Goal: Task Accomplishment & Management: Complete application form

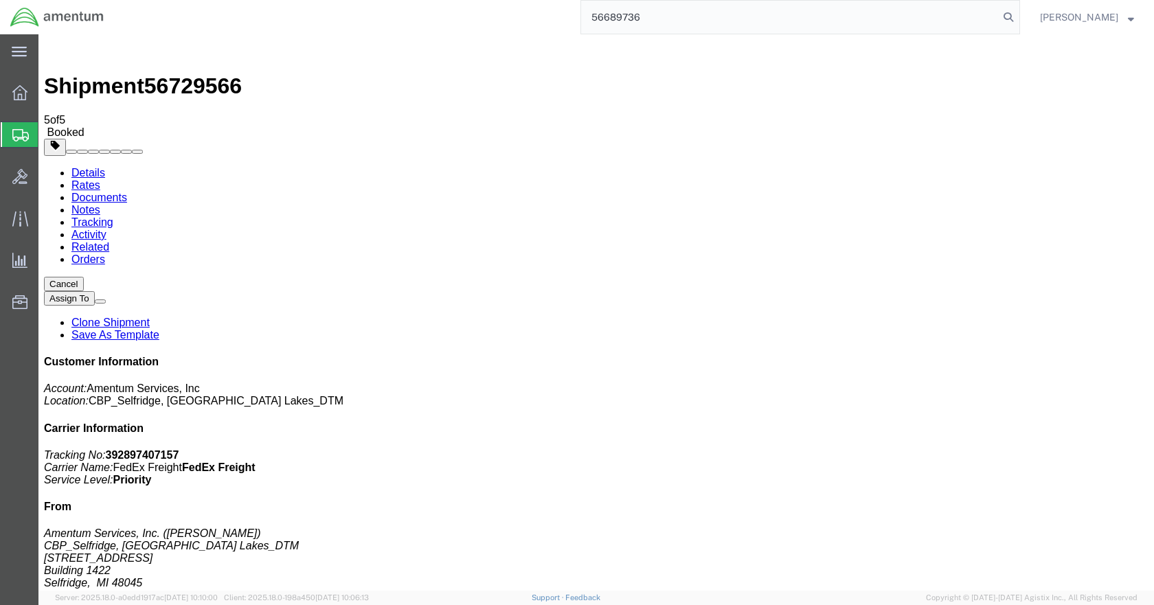
type input "56689736"
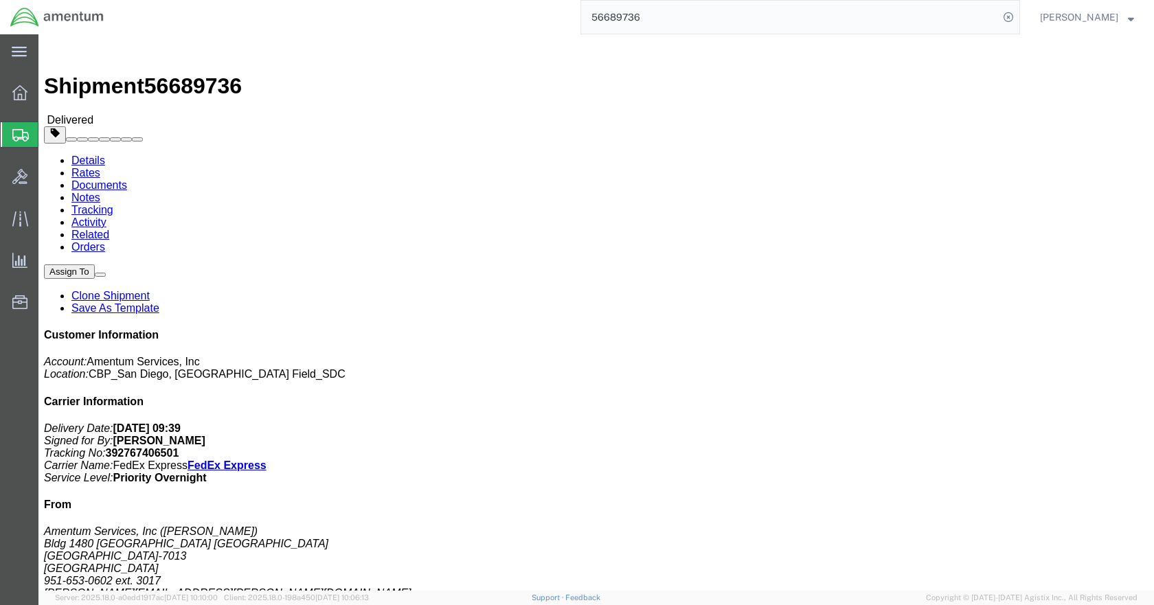
drag, startPoint x: 1042, startPoint y: 73, endPoint x: 1034, endPoint y: 77, distance: 8.3
click link "Clone Shipment"
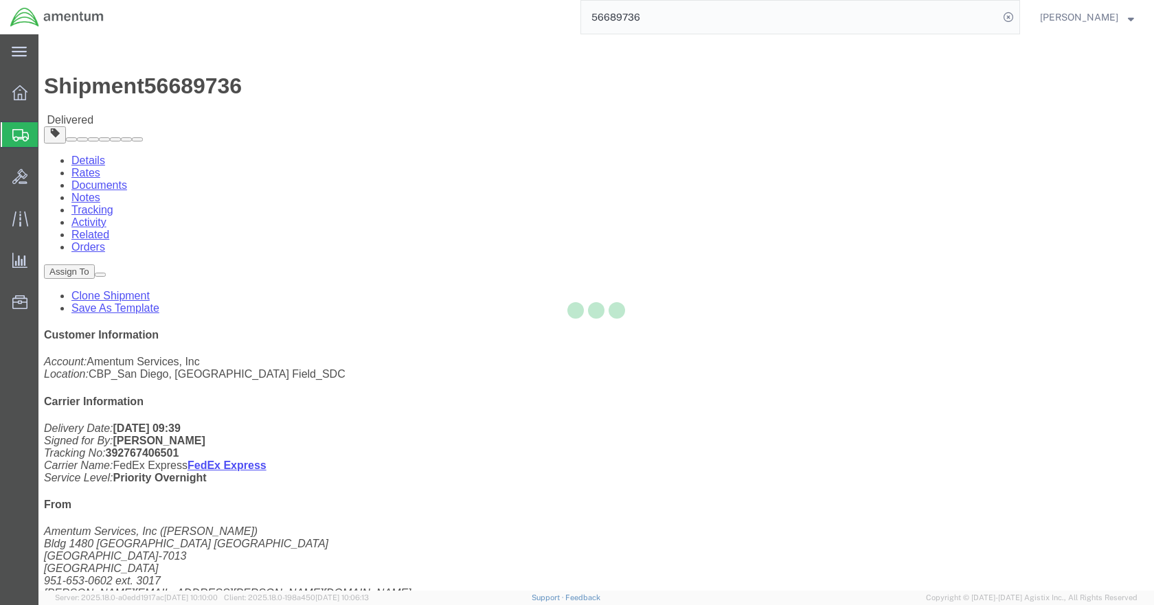
select select "49946"
select select "49921"
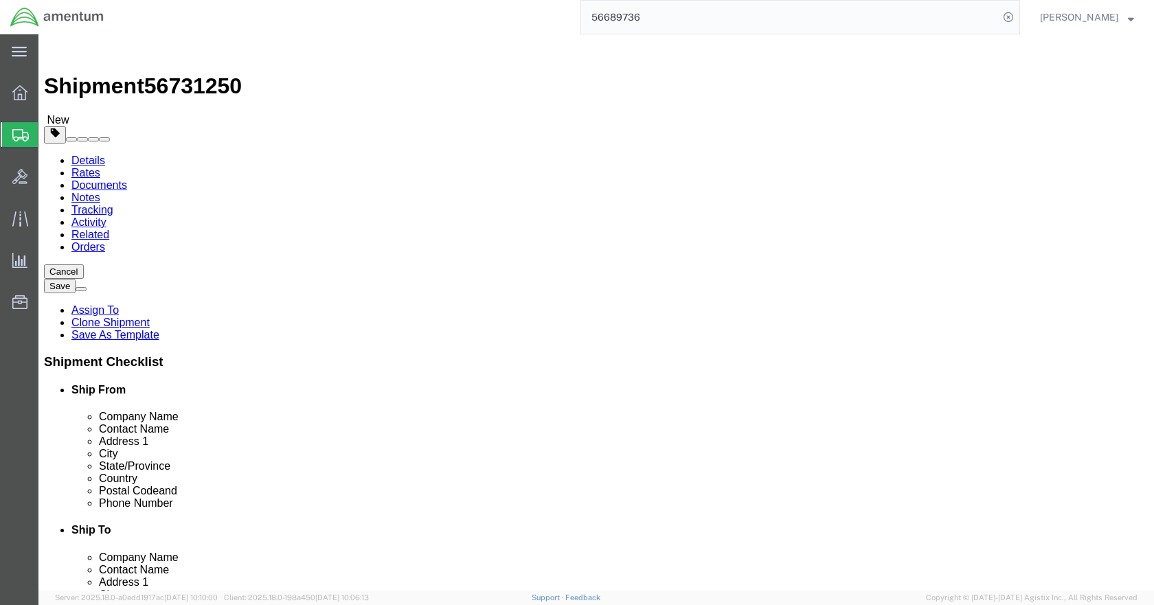
click span
select select "49921"
type input "[PERSON_NAME]"
type input "[STREET_ADDRESS]"
type input "Building 1422"
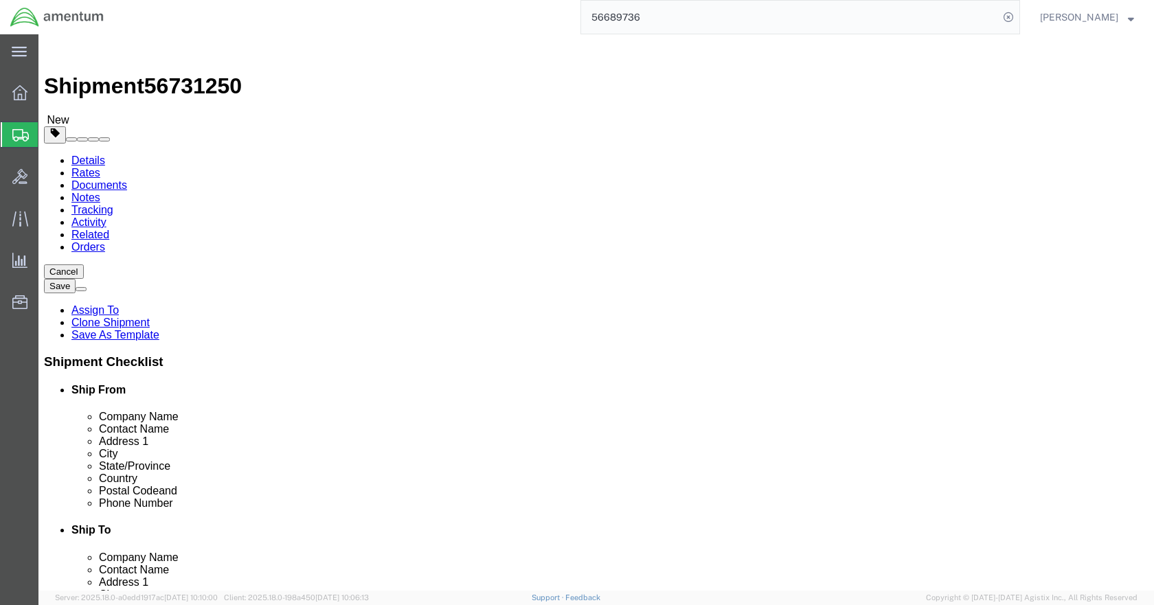
type input "Selfridge"
select select "MI"
type input "48045"
type input "[PHONE_NUMBER]"
type input "[PERSON_NAME][EMAIL_ADDRESS][PERSON_NAME][DOMAIN_NAME]"
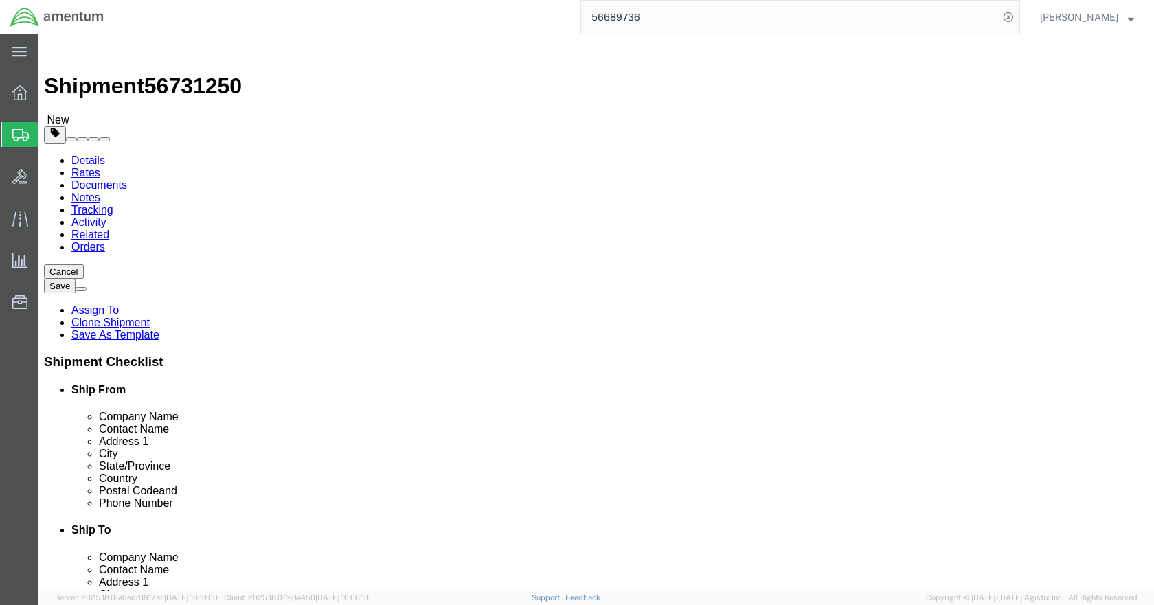
select select "49946"
type input "[PERSON_NAME]"
type input "Bldg 1480 [GEOGRAPHIC_DATA] [GEOGRAPHIC_DATA]"
type input "[GEOGRAPHIC_DATA]"
select select "CA"
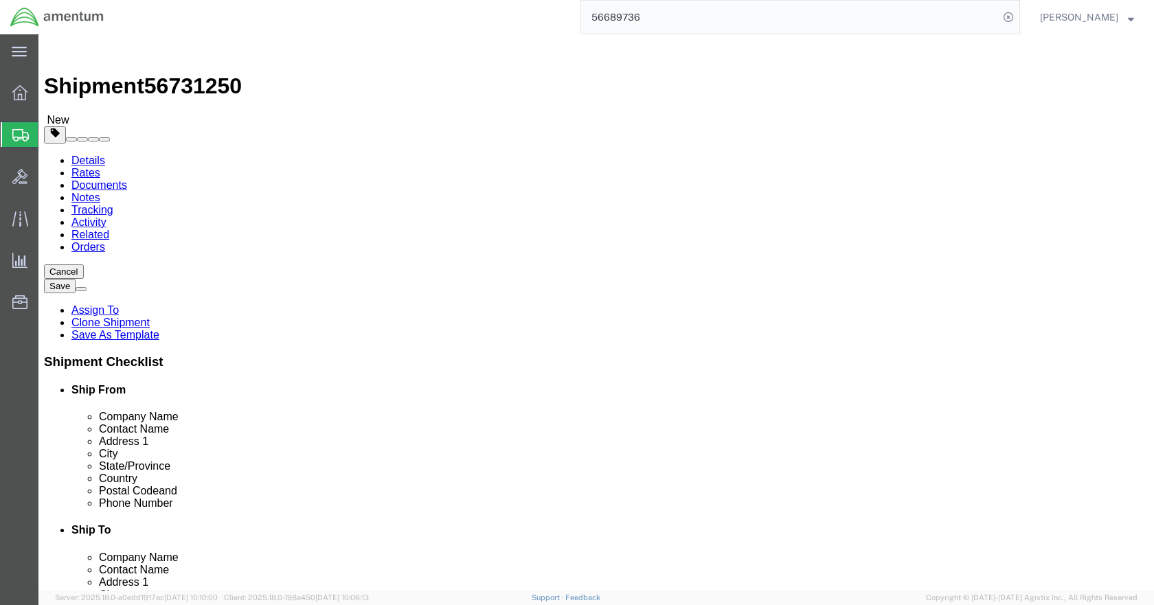
type input "92135-7013"
type input "[PHONE_NUMBER]"
type input "3017"
type input "[PERSON_NAME][EMAIL_ADDRESS][PERSON_NAME][DOMAIN_NAME]"
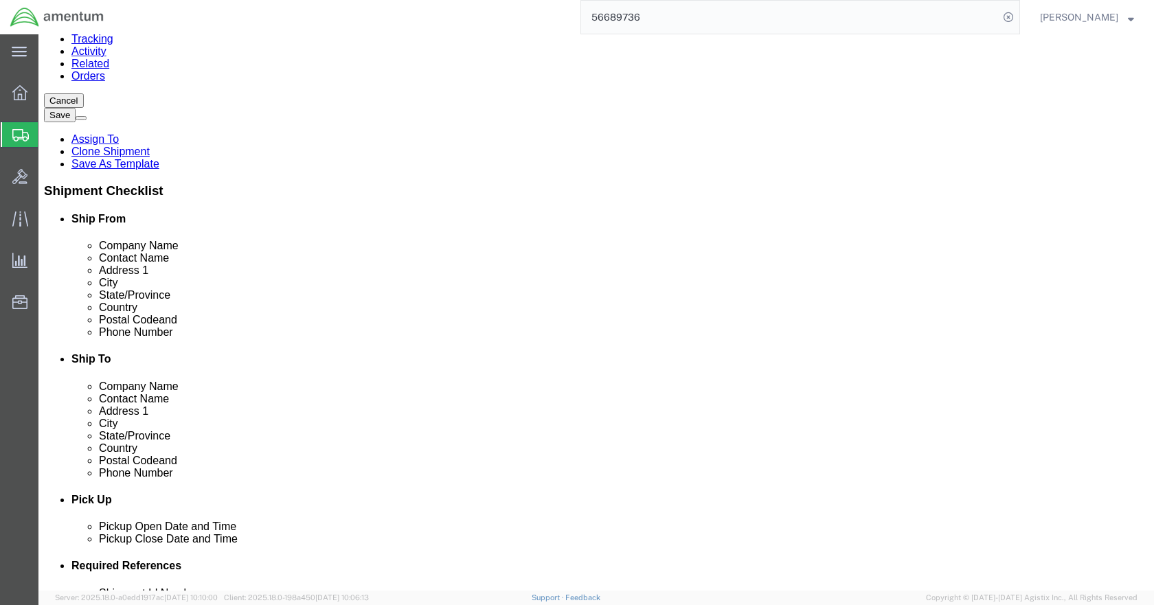
scroll to position [206, 0]
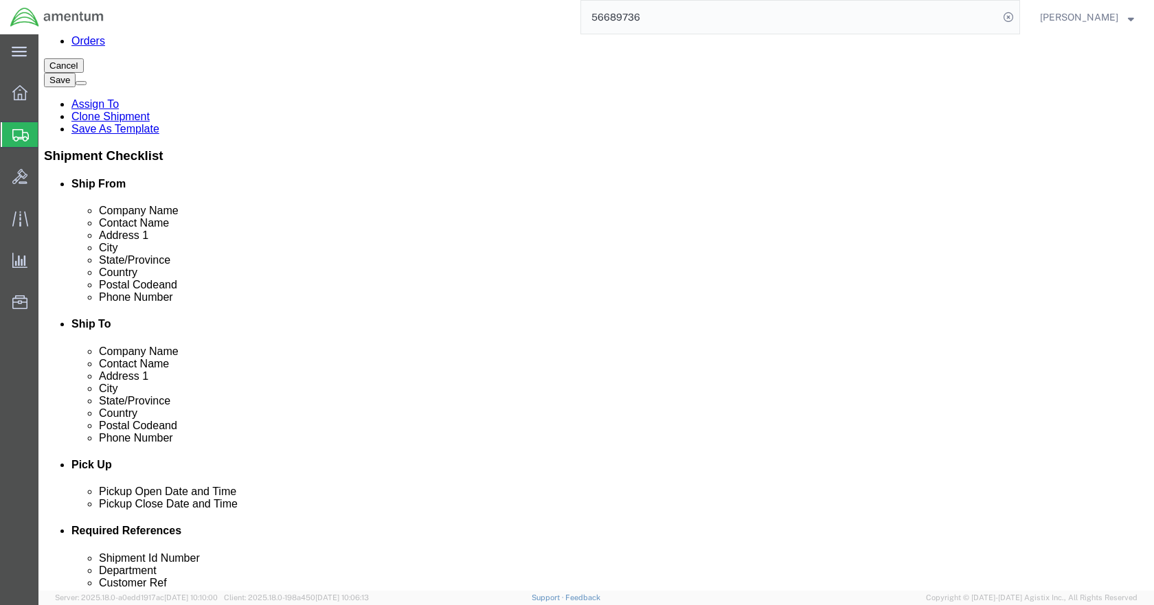
click input "checkbox"
checkbox input "false"
click input "checkbox"
checkbox input "false"
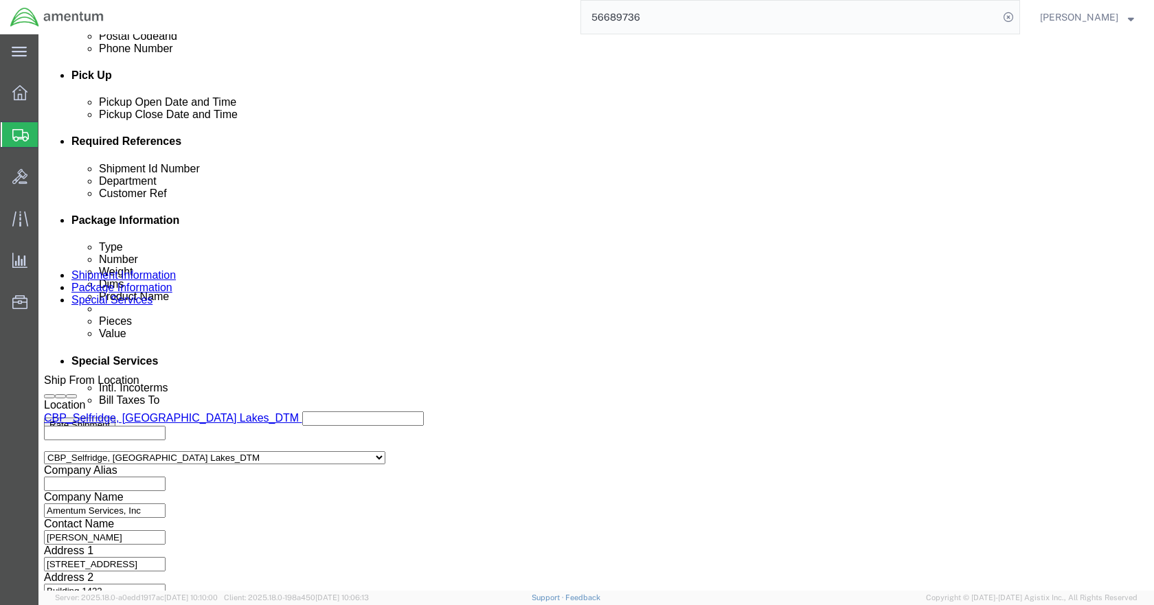
scroll to position [512, 0]
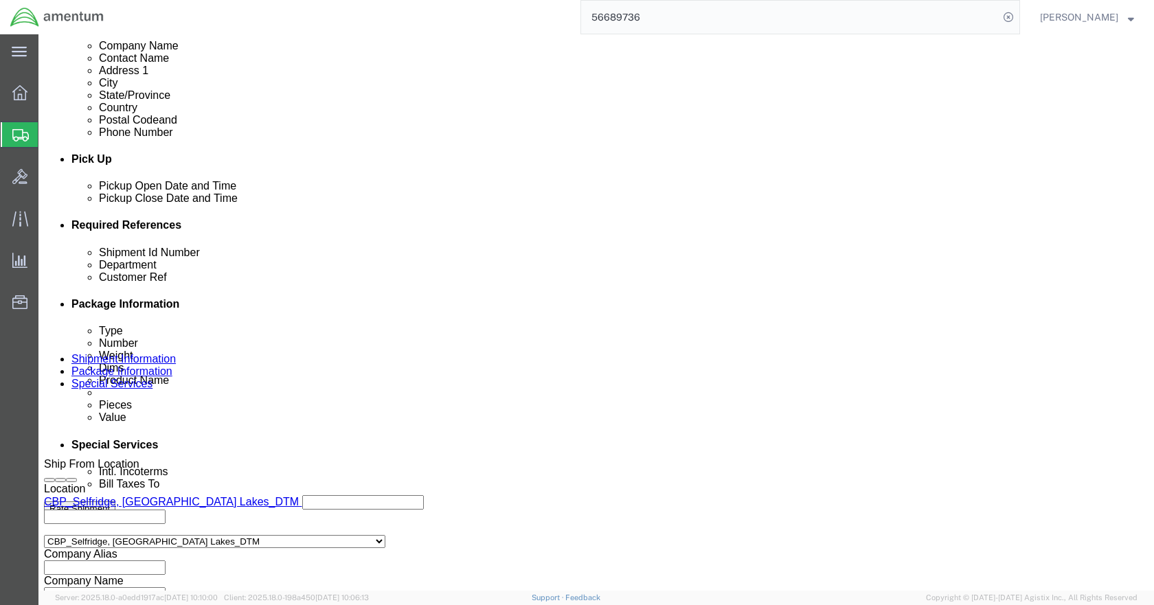
click input "20250902"
type input "t"
type input "TOOL LOAN RETURN"
click input "TOOL LOAN"
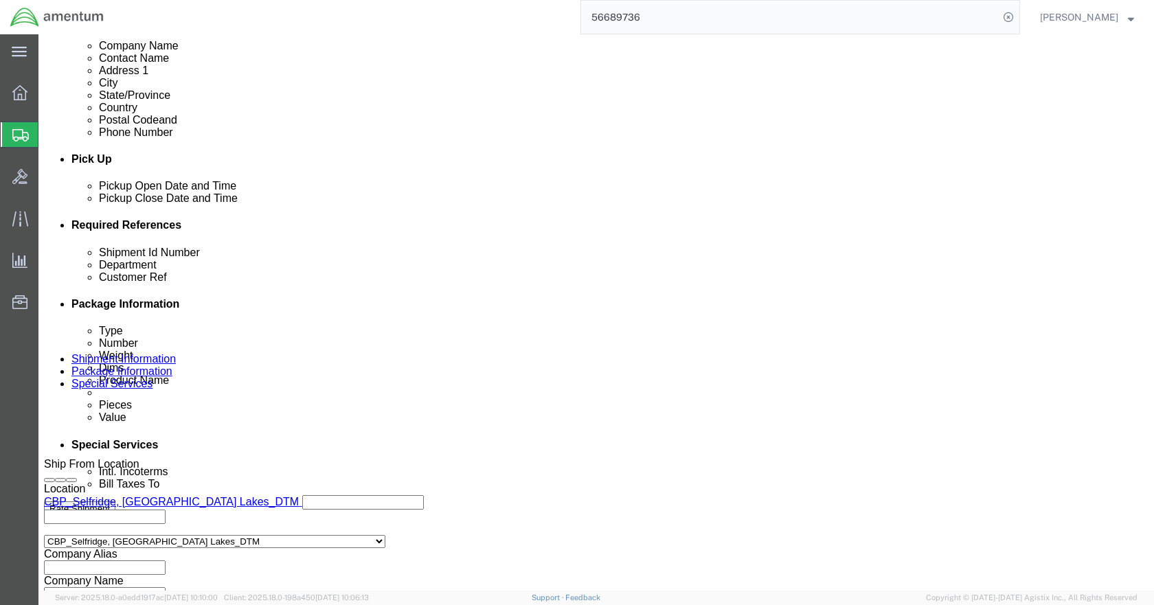
type input "TOOL LOAN RETURN"
click icon
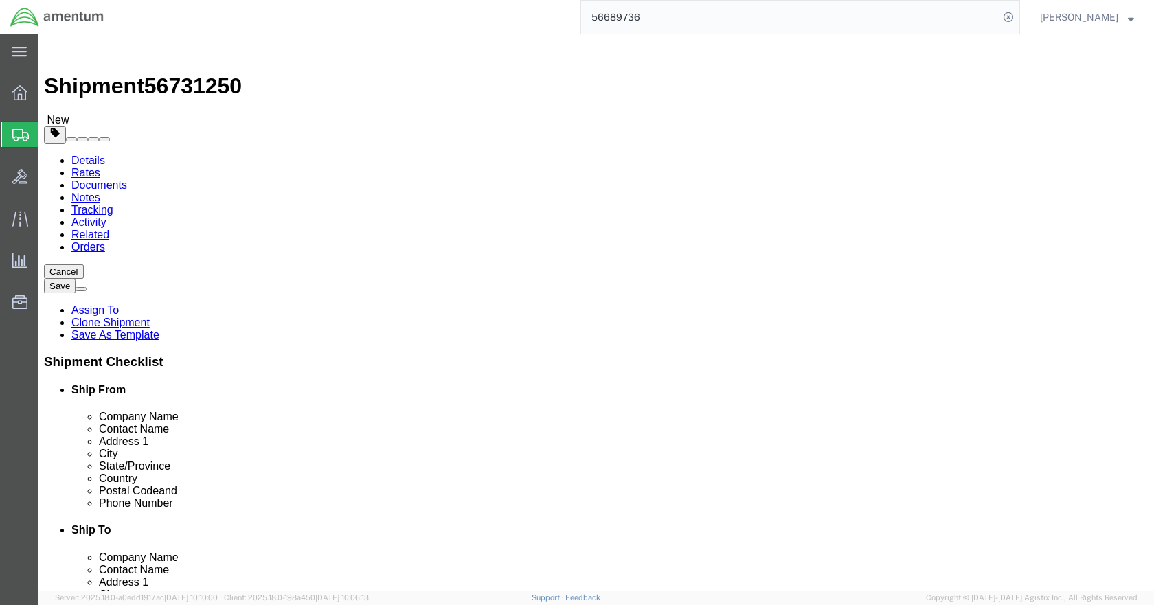
click button "Rate Shipment"
